Goal: Information Seeking & Learning: Find specific fact

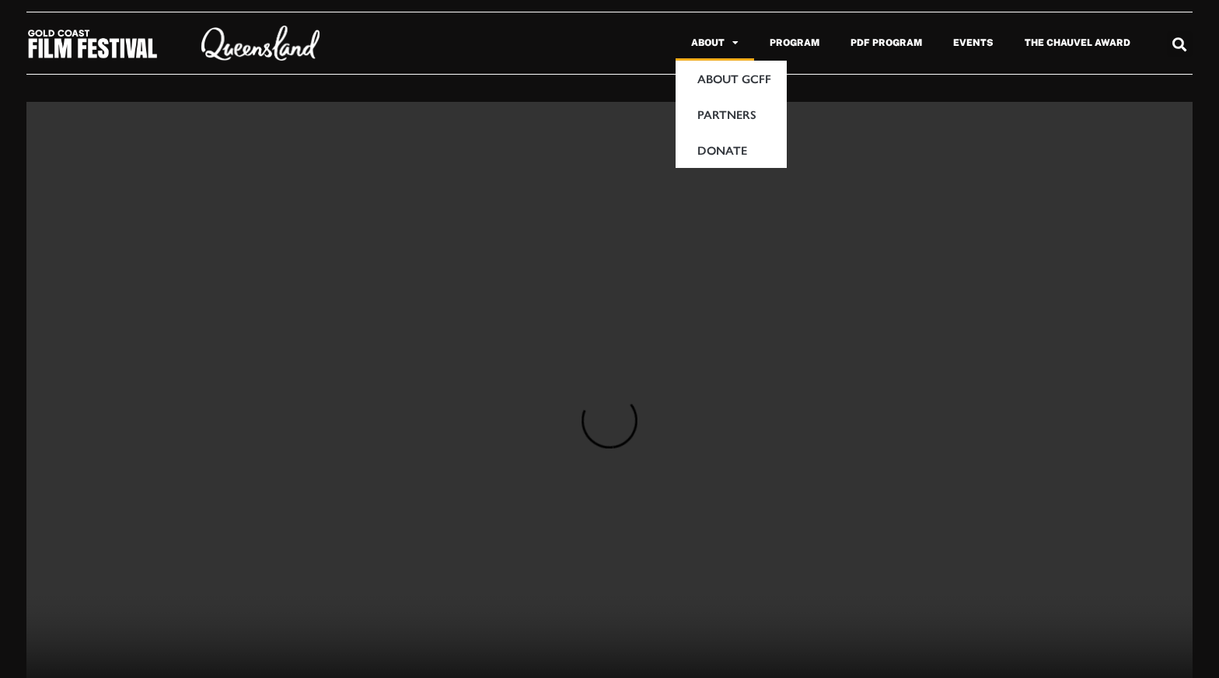
click at [719, 45] on link "About" at bounding box center [715, 43] width 79 height 36
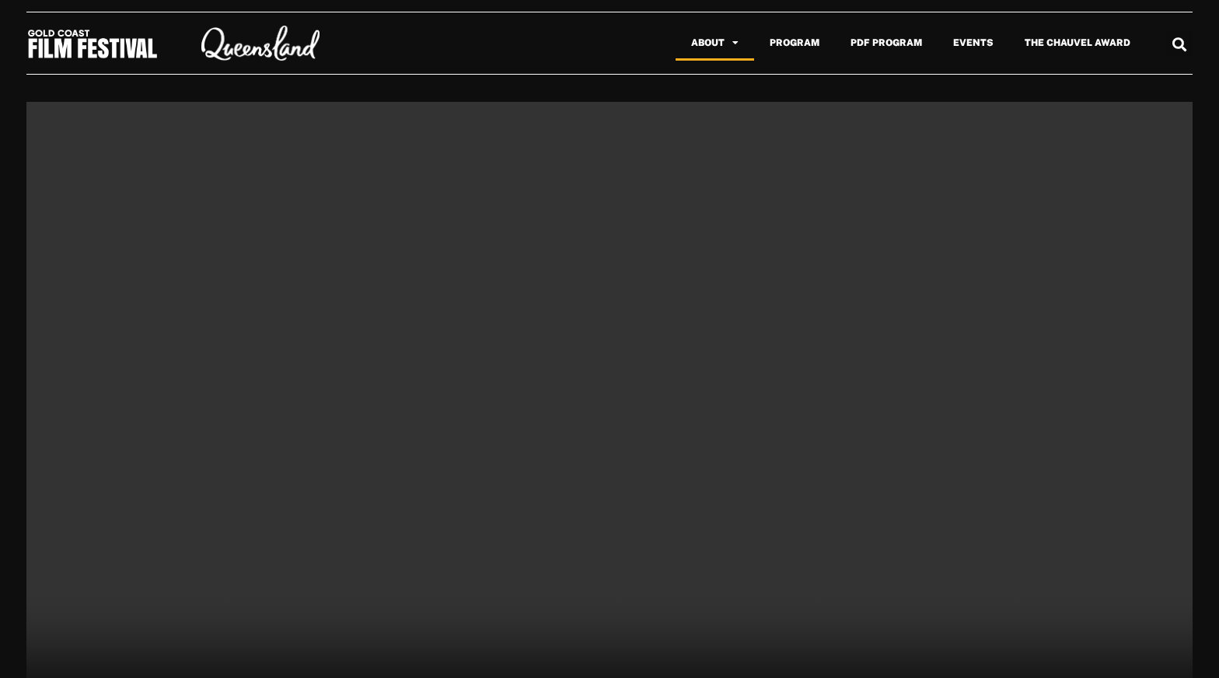
click at [735, 45] on span "Menu" at bounding box center [732, 42] width 14 height 25
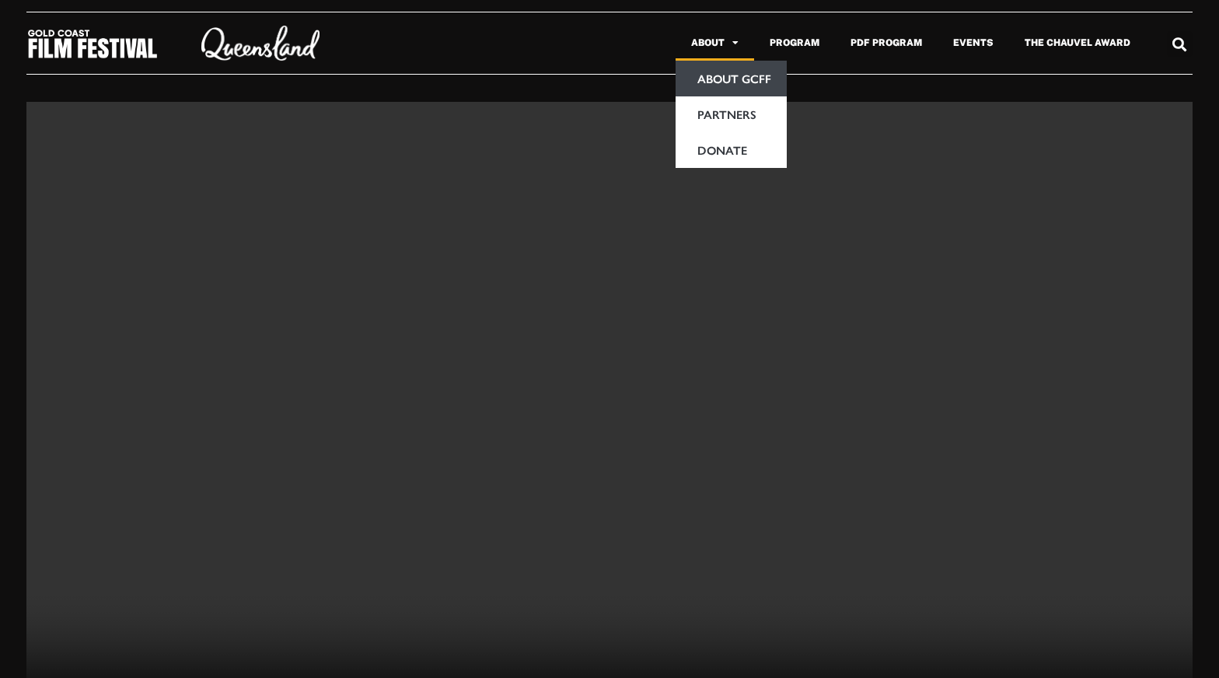
click at [743, 79] on link "About GCFF" at bounding box center [731, 79] width 111 height 36
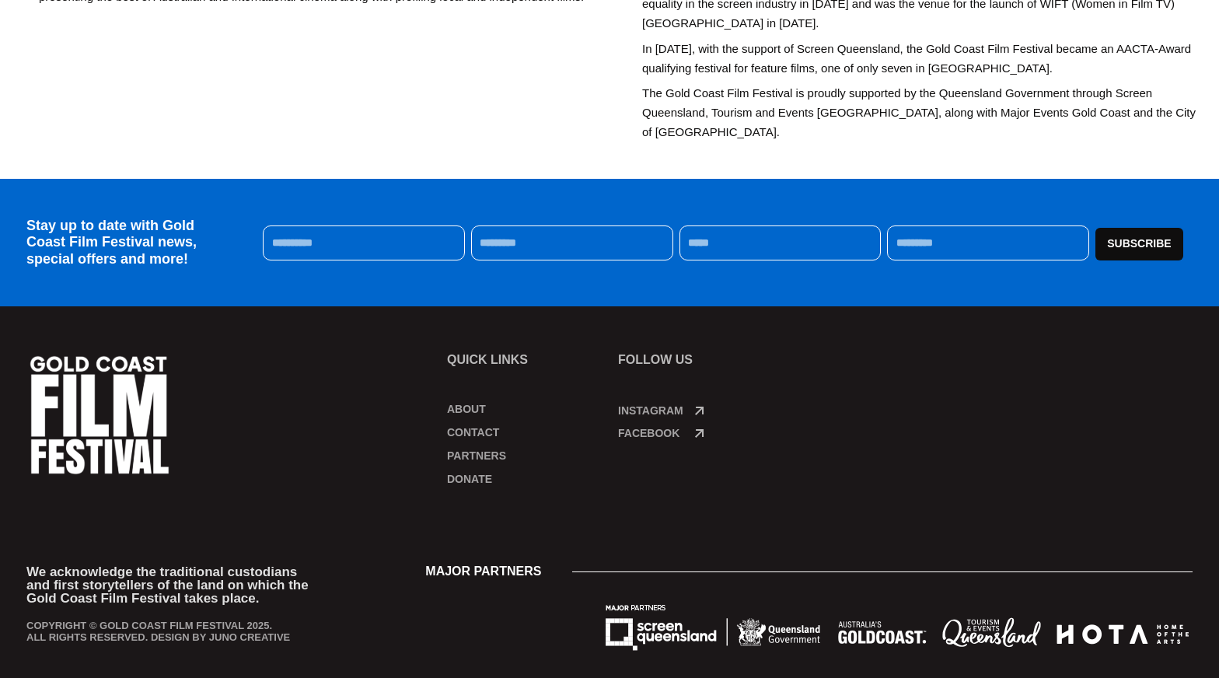
scroll to position [749, 0]
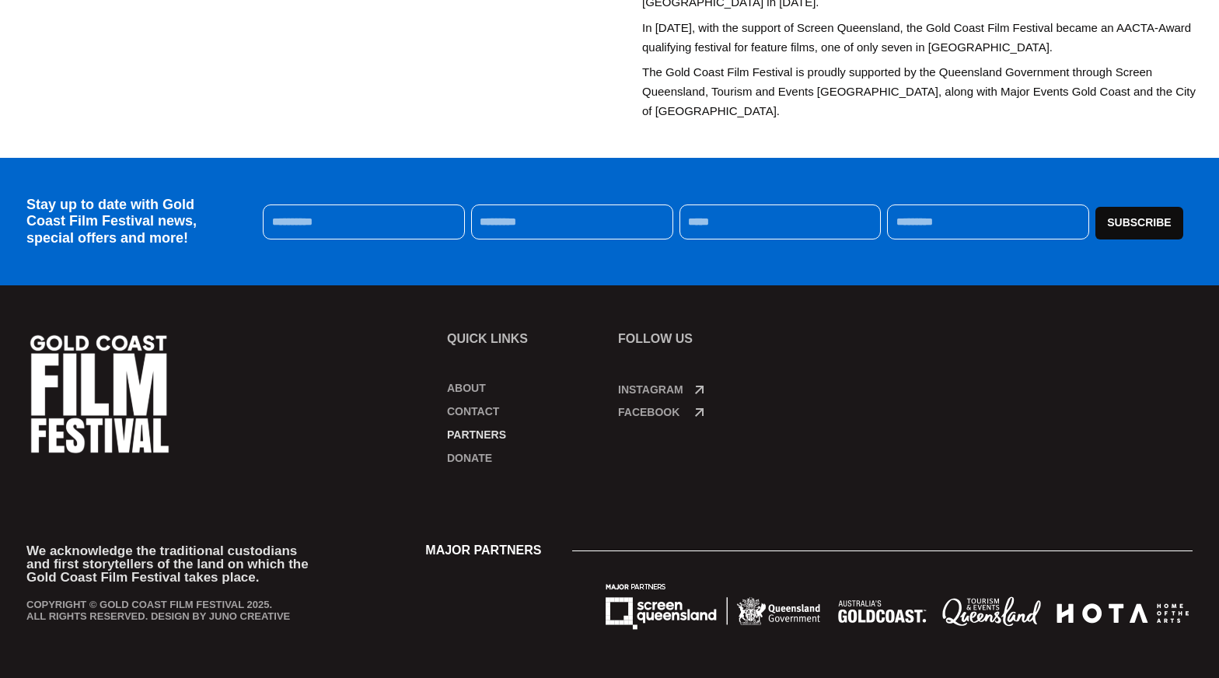
click at [491, 433] on link "Partners" at bounding box center [525, 435] width 156 height 16
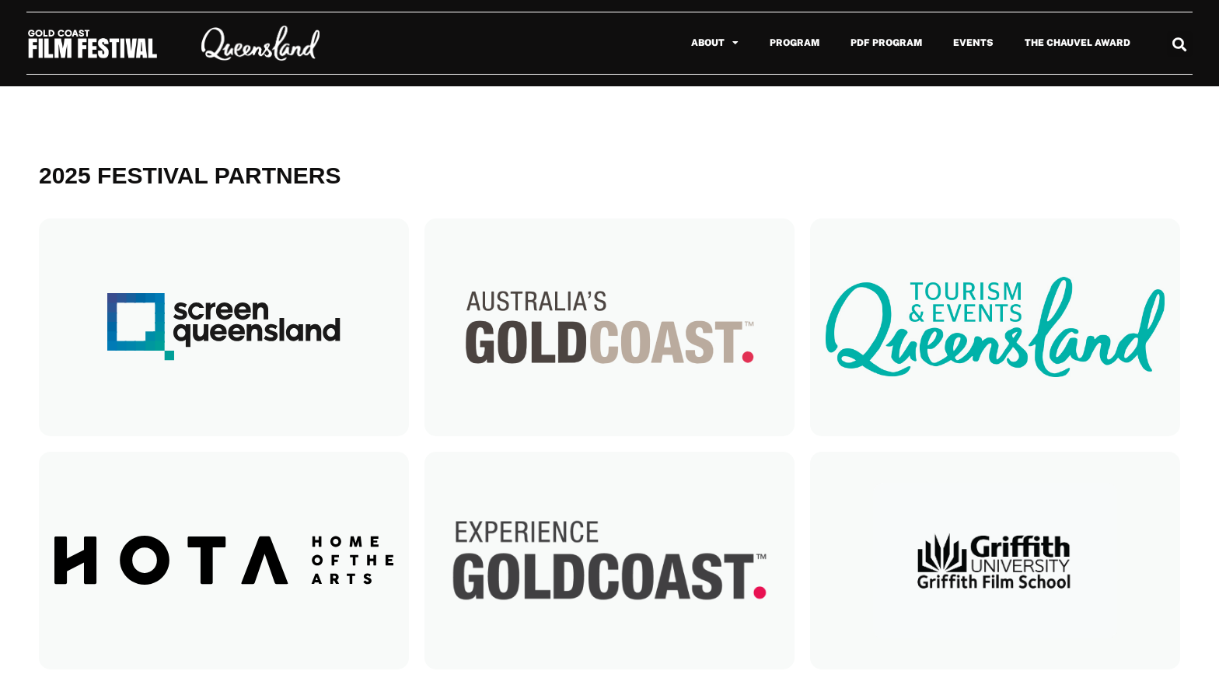
click at [1178, 40] on icon "Search" at bounding box center [1180, 44] width 26 height 26
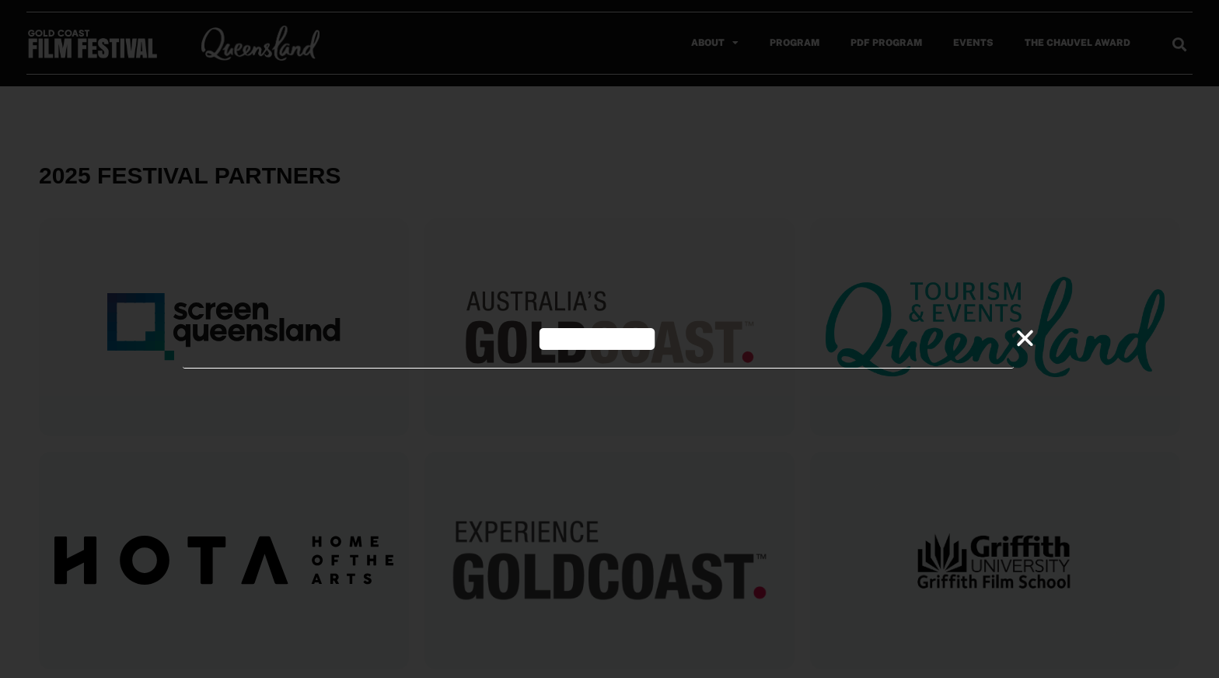
type input "********"
